Goal: Task Accomplishment & Management: Use online tool/utility

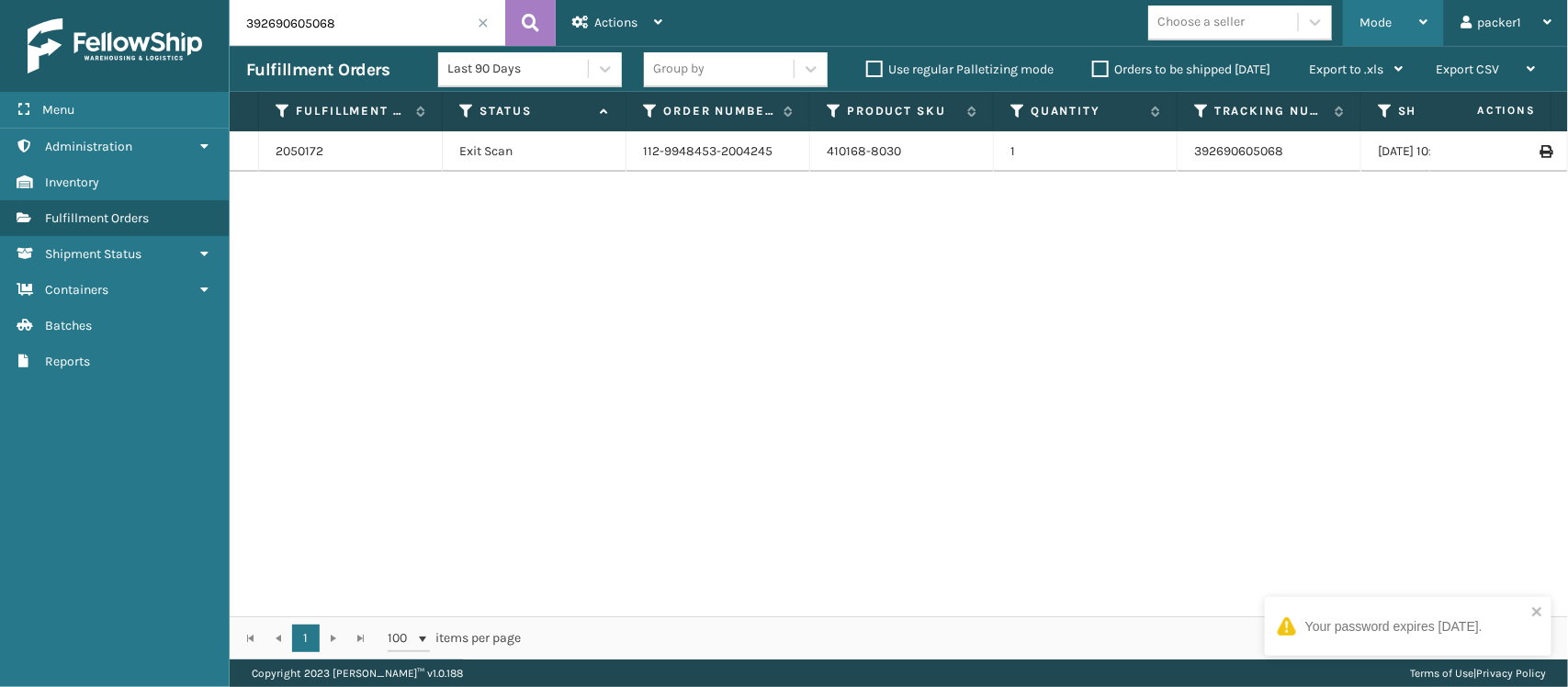
click at [1402, 14] on div "Mode" at bounding box center [1393, 22] width 68 height 46
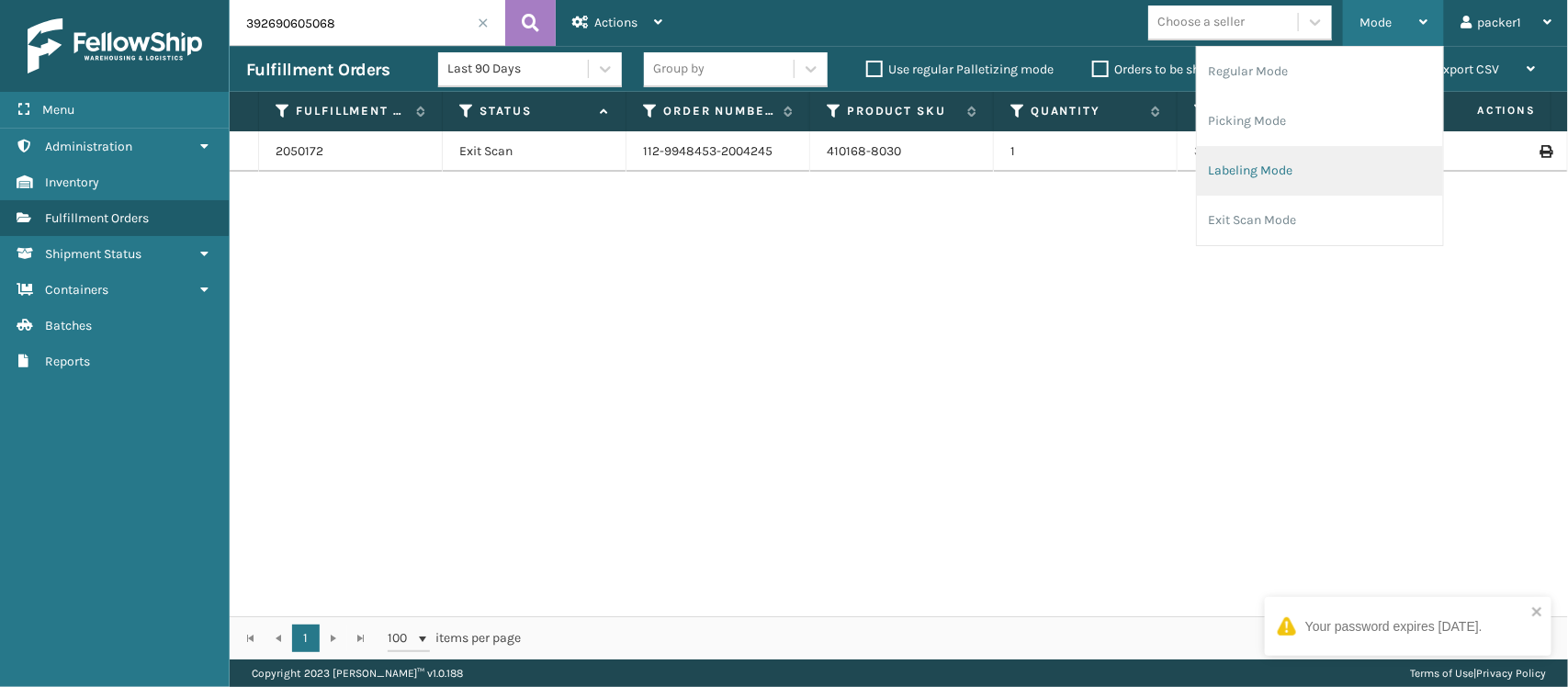
click at [1309, 171] on li "Labeling Mode" at bounding box center [1320, 170] width 246 height 49
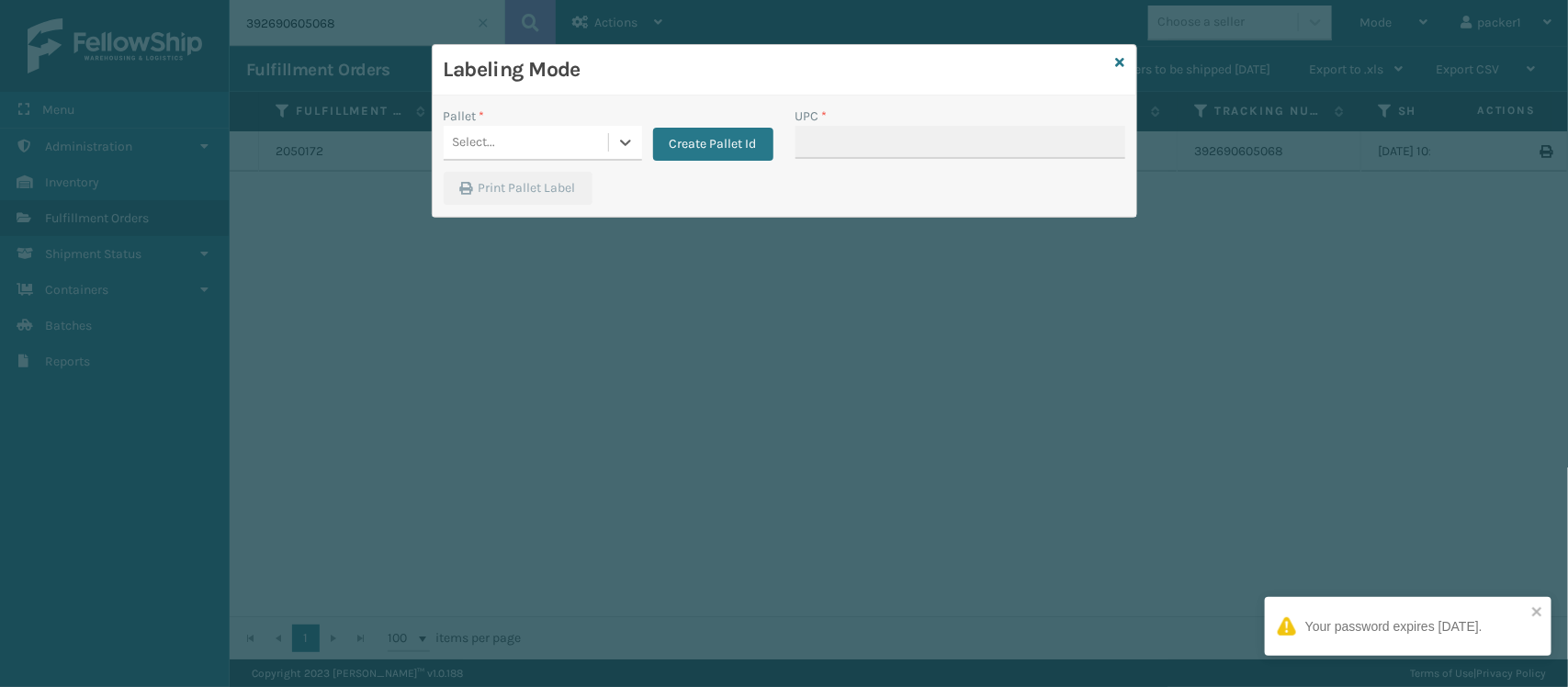
click at [548, 131] on div "Select..." at bounding box center [525, 142] width 165 height 31
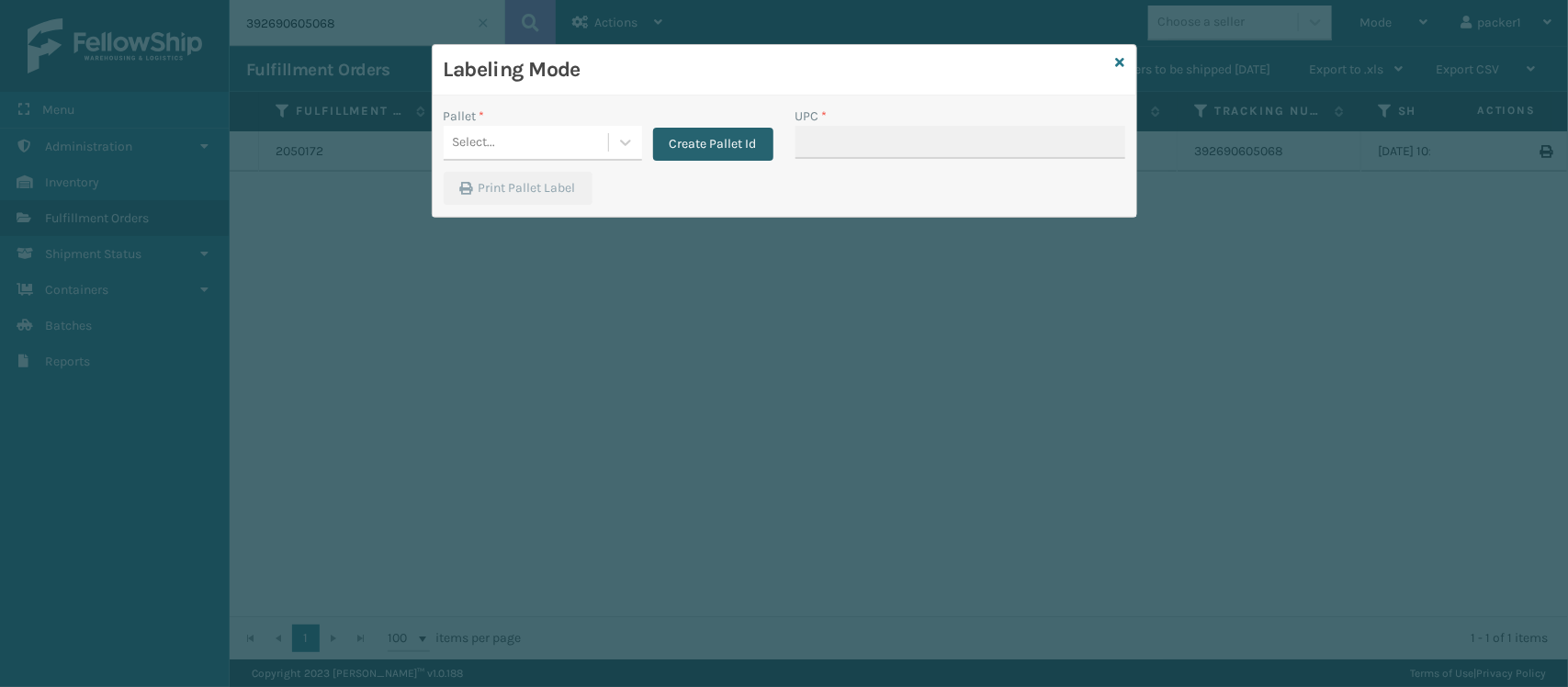
click at [663, 157] on button "Create Pallet Id" at bounding box center [713, 144] width 120 height 33
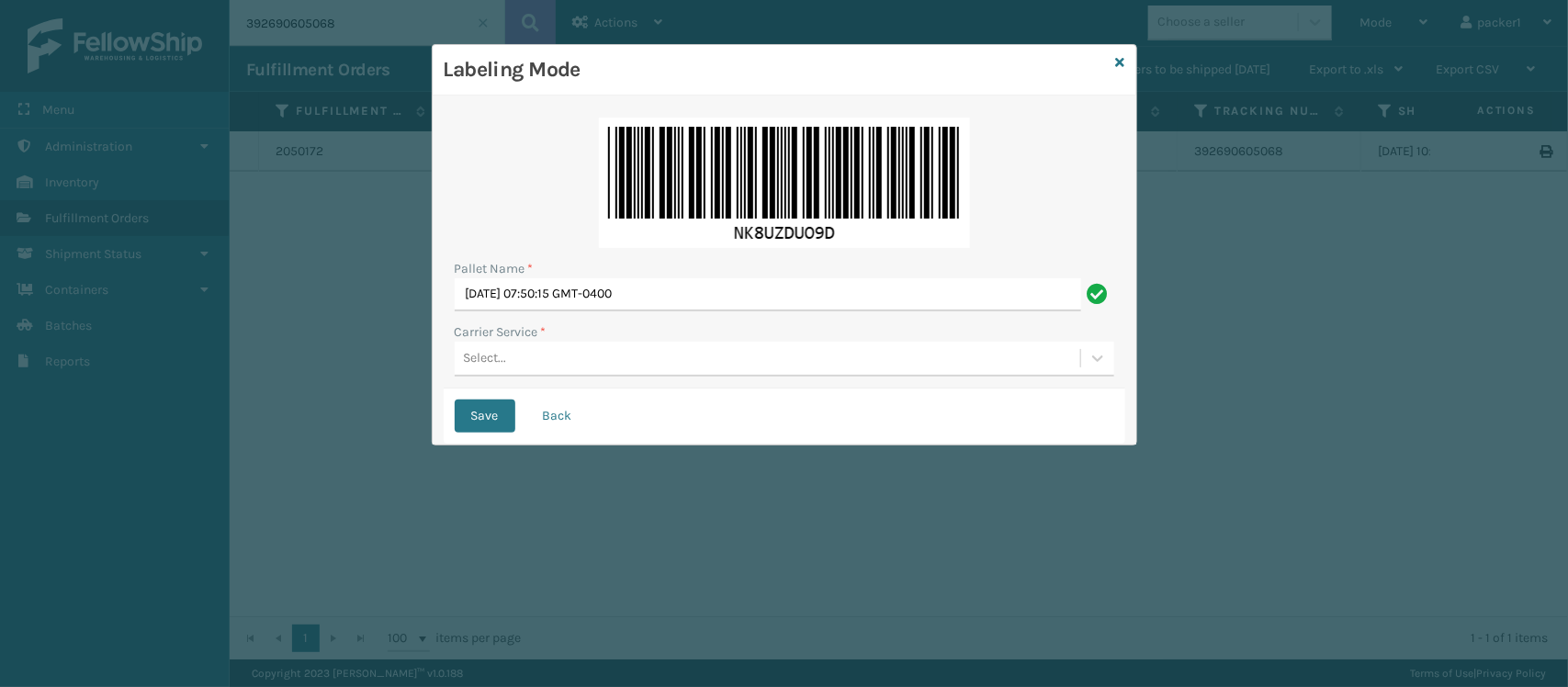
click at [639, 377] on div "Pallet Name * [DATE] 07:50:15 GMT-0400 Carrier Service * Select..." at bounding box center [784, 247] width 681 height 282
click at [622, 367] on div "Select..." at bounding box center [767, 359] width 626 height 31
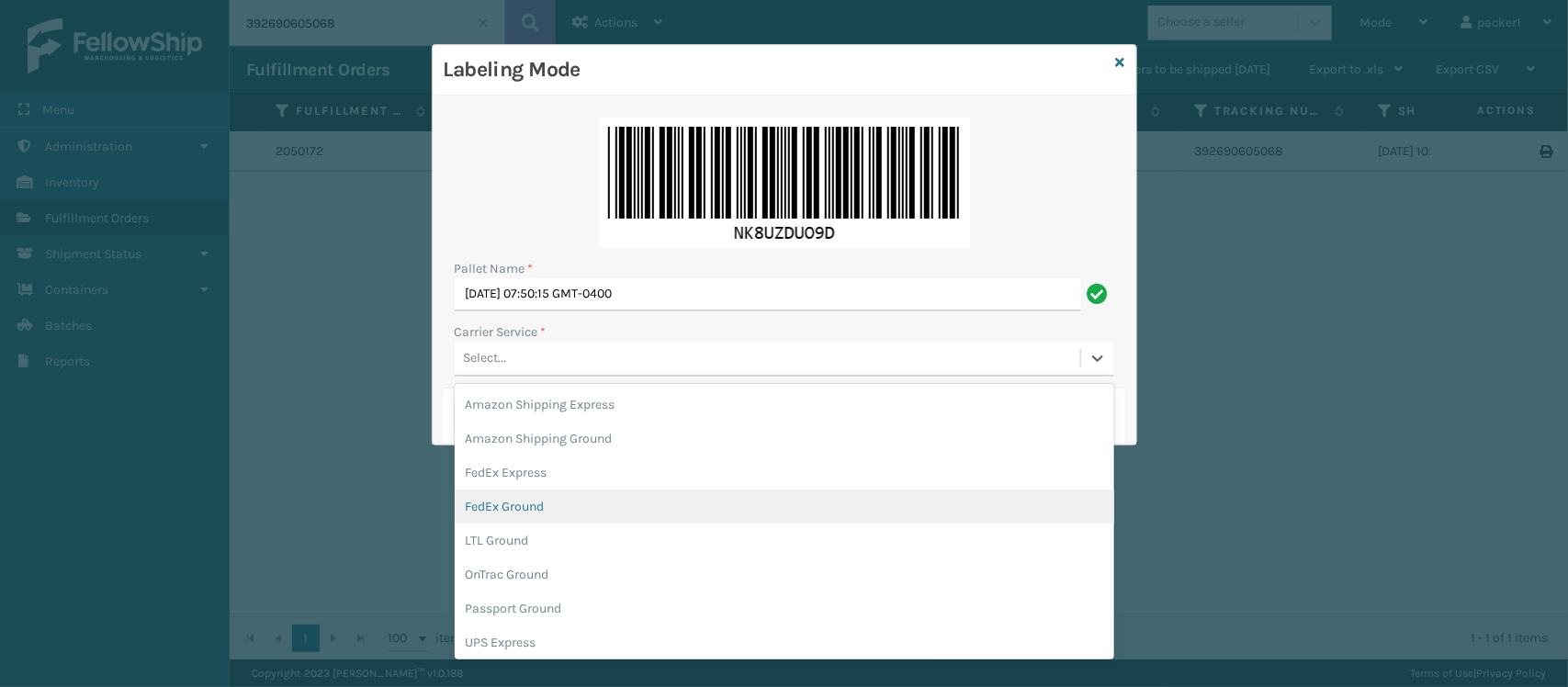
click at [519, 510] on div "FedEx Ground" at bounding box center [784, 507] width 660 height 34
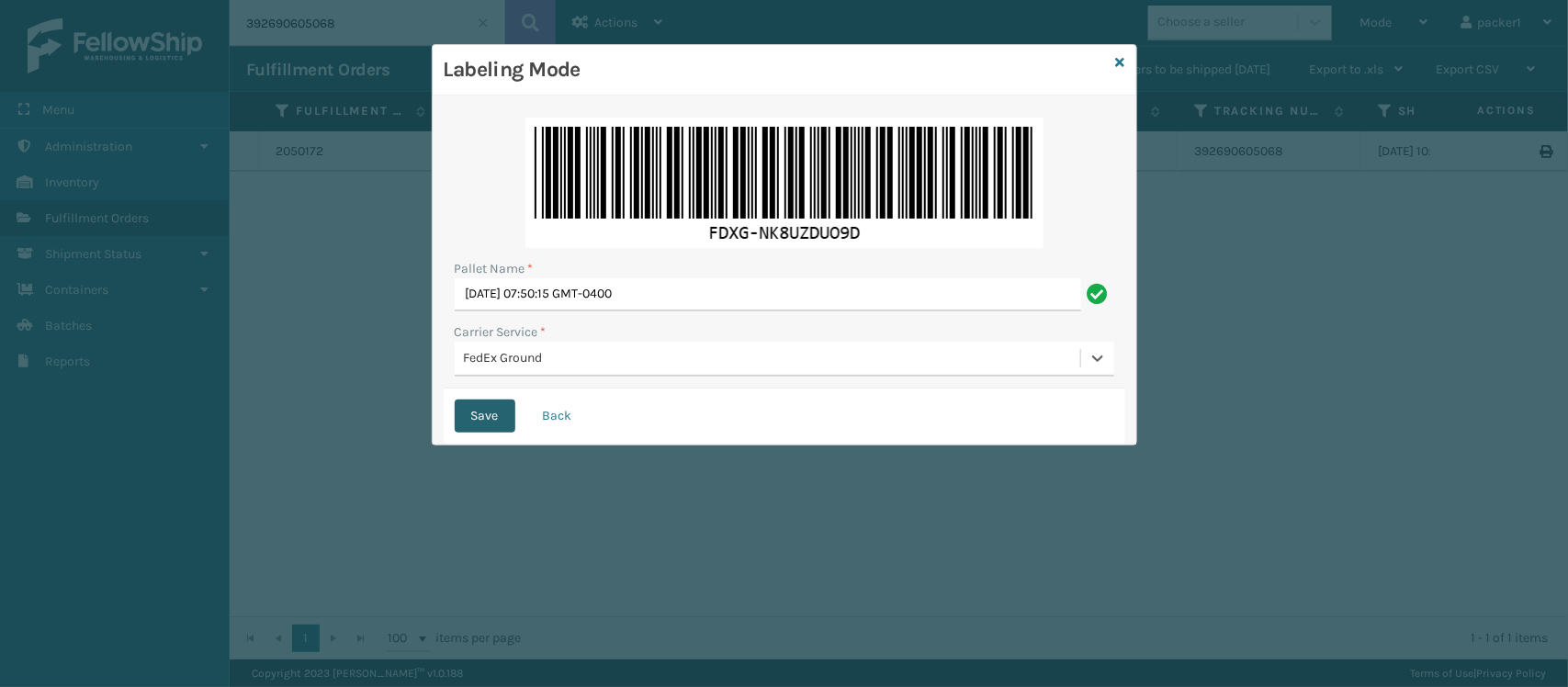
click at [497, 411] on button "Save" at bounding box center [484, 416] width 60 height 33
